Goal: Task Accomplishment & Management: Complete application form

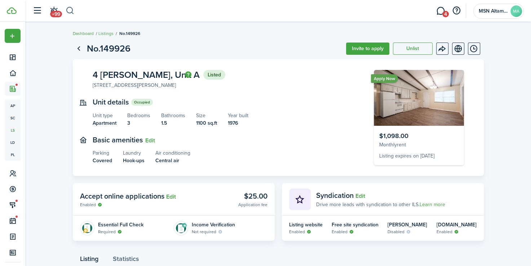
click at [70, 11] on button "button" at bounding box center [70, 11] width 9 height 12
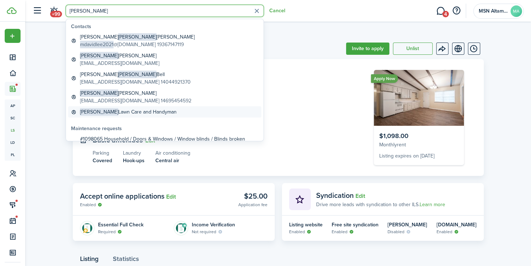
type input "[PERSON_NAME]"
click at [117, 116] on link "[PERSON_NAME] Care and Handyman" at bounding box center [164, 111] width 193 height 11
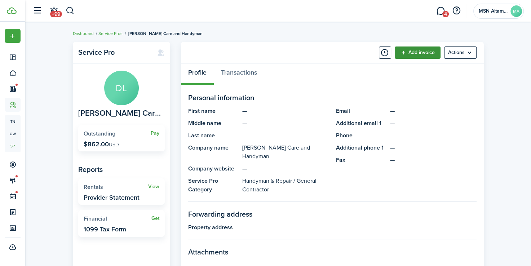
click at [417, 54] on link "Add invoice" at bounding box center [418, 53] width 46 height 12
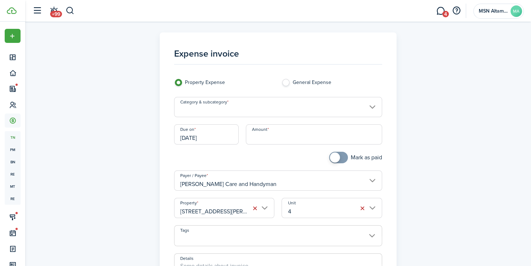
click at [346, 101] on input "Category & subcategory" at bounding box center [278, 107] width 208 height 20
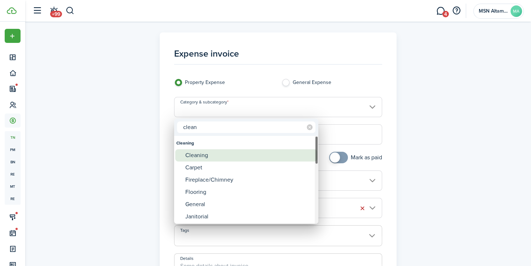
type input "clean"
click at [213, 156] on div "Cleaning" at bounding box center [249, 155] width 128 height 12
type input "Cleaning"
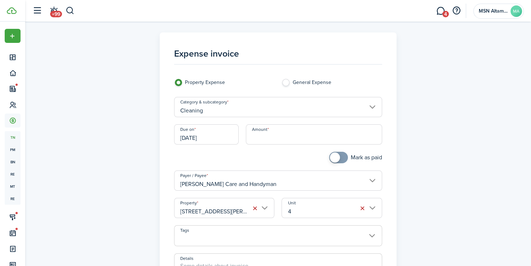
click at [266, 141] on input "Amount" at bounding box center [314, 134] width 136 height 20
type input "$200.00"
click at [361, 206] on button "button" at bounding box center [363, 208] width 10 height 10
click at [372, 207] on input "Unit" at bounding box center [332, 208] width 100 height 20
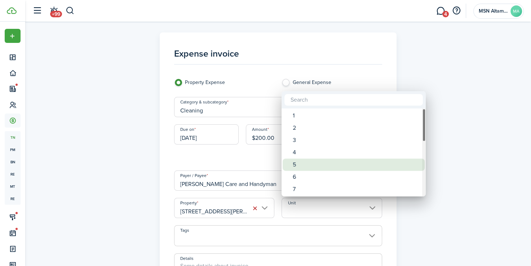
click at [305, 166] on div "5" at bounding box center [357, 165] width 128 height 12
type input "5"
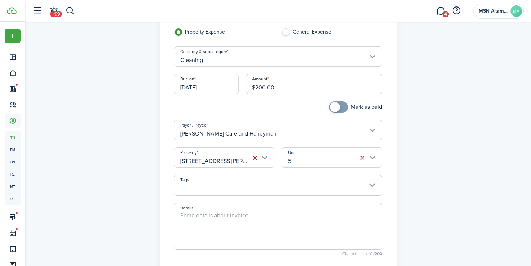
scroll to position [89, 0]
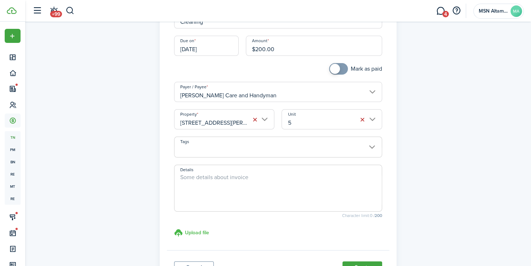
click at [193, 232] on h3 "Upload file" at bounding box center [197, 233] width 24 height 8
click at [174, 229] on input "Upload file store documents and templates Choose file" at bounding box center [174, 229] width 0 height 0
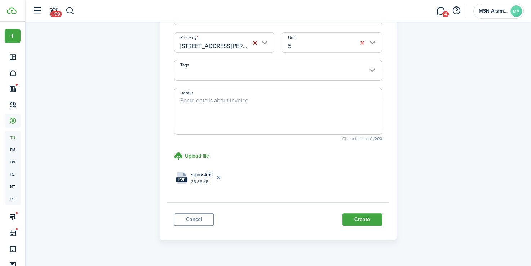
scroll to position [180, 0]
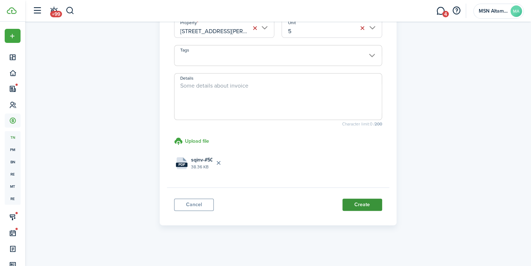
click at [367, 205] on button "Create" at bounding box center [362, 205] width 40 height 12
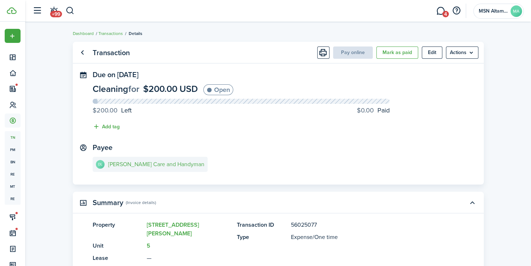
click at [150, 169] on link "[PERSON_NAME] Care and Handyman" at bounding box center [150, 164] width 115 height 15
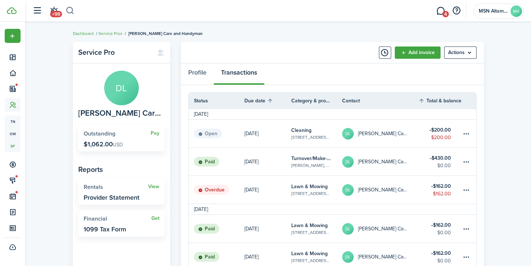
click at [74, 13] on button "button" at bounding box center [70, 11] width 9 height 12
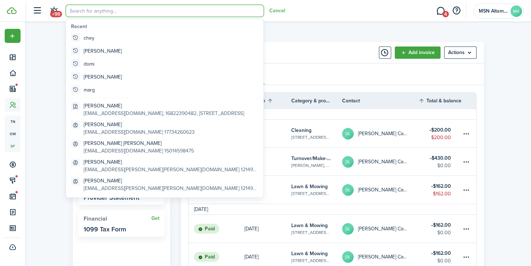
type input "a"
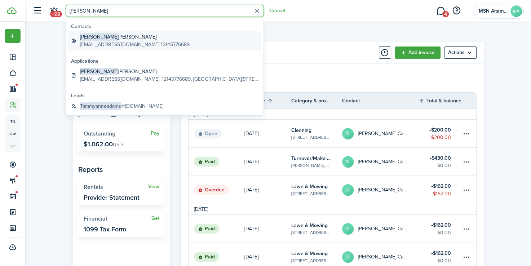
type input "[PERSON_NAME]"
click at [115, 37] on global-search-item-title "[PERSON_NAME]" at bounding box center [135, 37] width 110 height 8
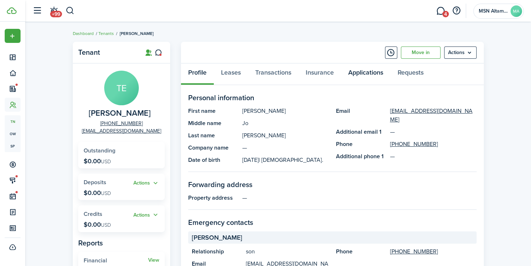
click at [359, 76] on link "Applications" at bounding box center [365, 74] width 49 height 22
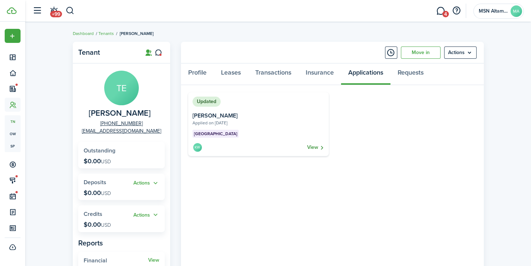
click at [318, 149] on link "View" at bounding box center [315, 147] width 17 height 10
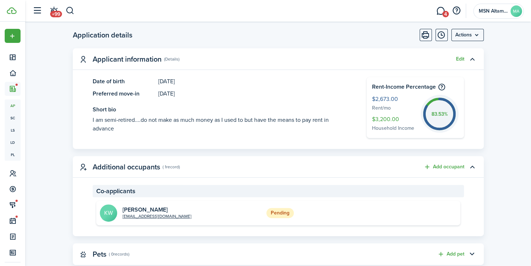
scroll to position [192, 0]
click at [146, 209] on h2 "[PERSON_NAME]" at bounding box center [157, 209] width 69 height 6
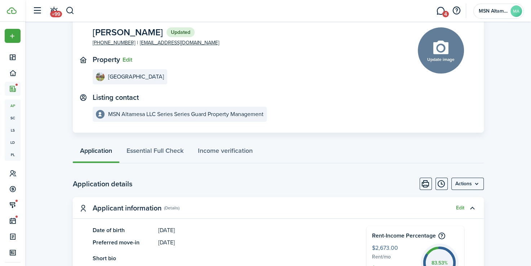
scroll to position [42, 0]
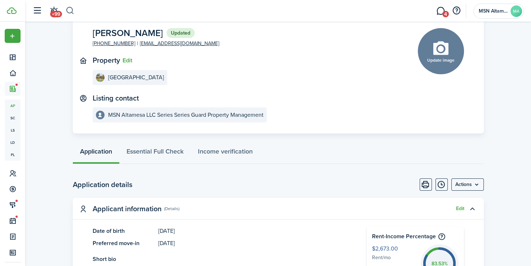
click at [68, 10] on button "button" at bounding box center [70, 11] width 9 height 12
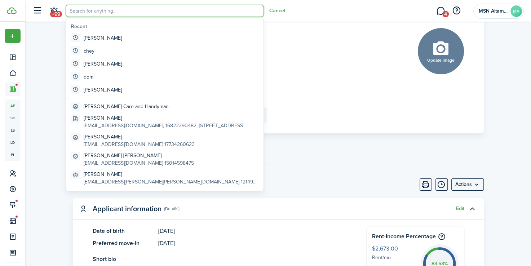
scroll to position [0, 0]
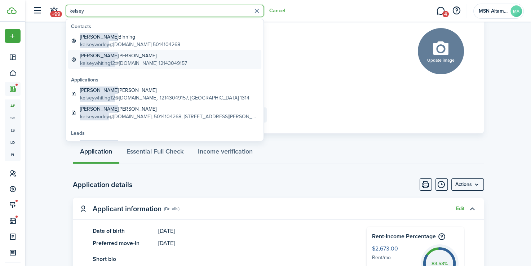
type input "kelsey"
click at [100, 59] on span "kelseywhiting12" at bounding box center [97, 63] width 35 height 8
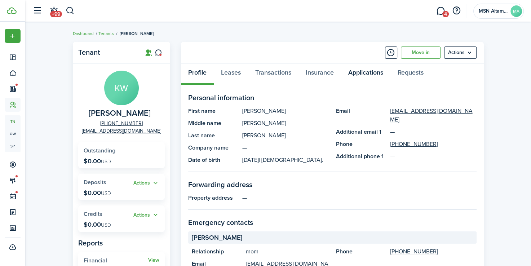
click at [363, 71] on link "Applications" at bounding box center [365, 74] width 49 height 22
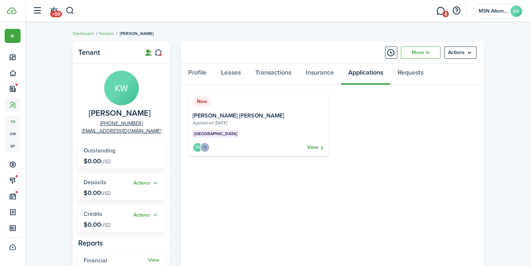
click at [314, 146] on link "View" at bounding box center [315, 147] width 17 height 10
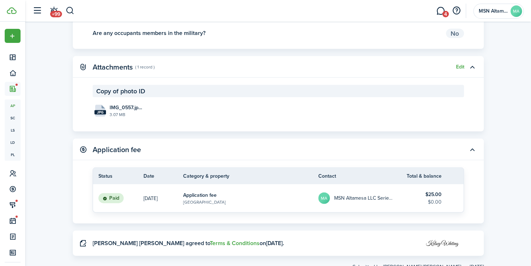
scroll to position [1511, 0]
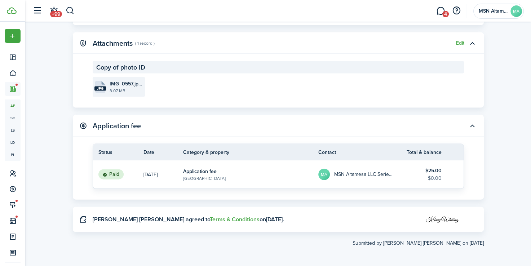
click at [126, 88] on file-size "3.07 MB" at bounding box center [127, 91] width 34 height 6
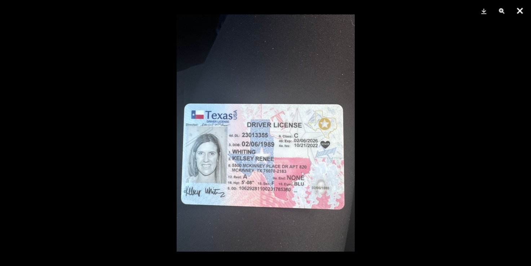
click at [520, 9] on button "Close" at bounding box center [520, 11] width 18 height 22
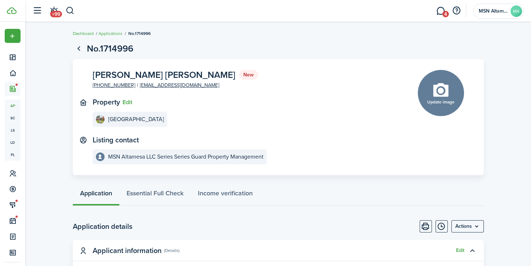
scroll to position [465, 0]
